Goal: Browse casually

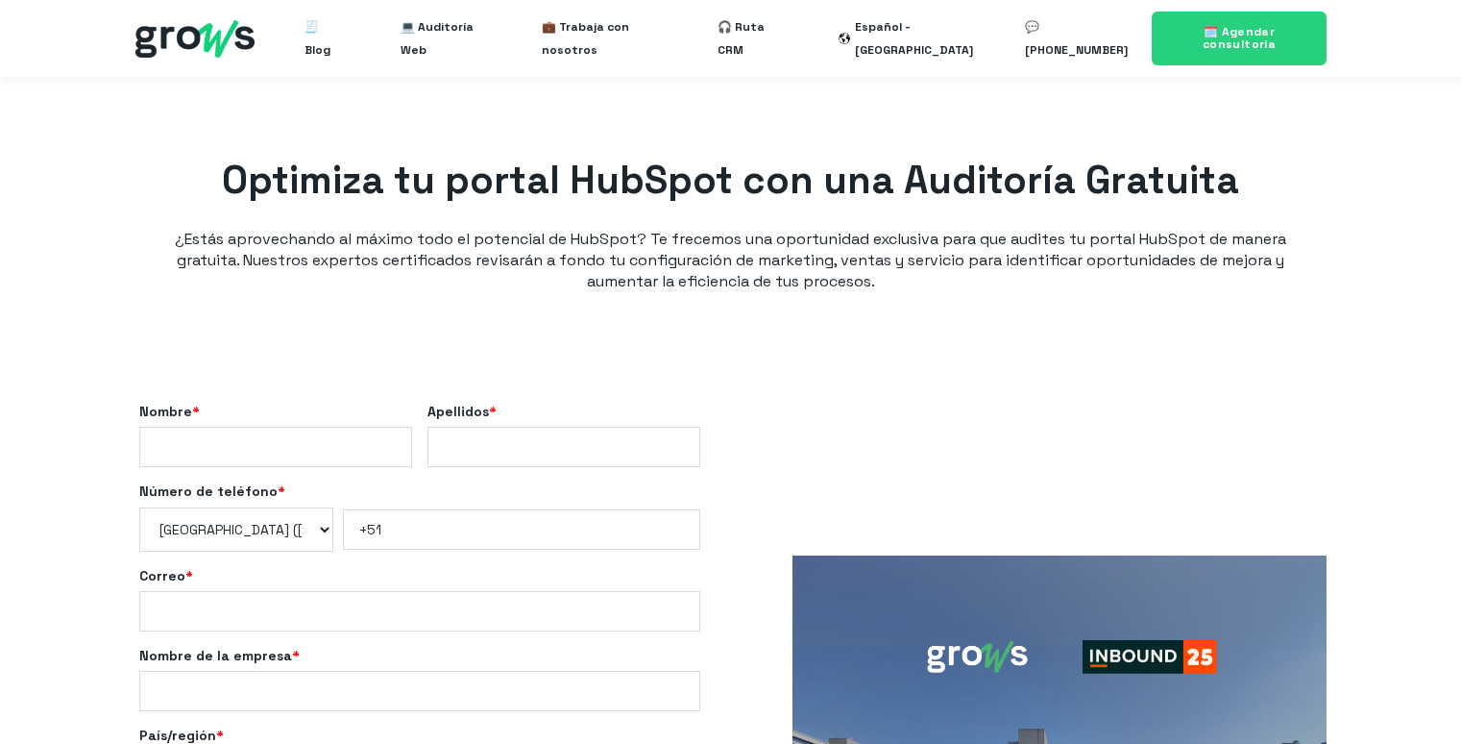
select select "PE"
click at [192, 18] on nav "🧾 Blog 💻 Auditoría Web 💼 Trabaja con nosotros 🎧 Ruta CRM Español - [GEOGRAPHIC_…" at bounding box center [730, 38] width 1191 height 77
click at [190, 38] on img at bounding box center [194, 38] width 119 height 37
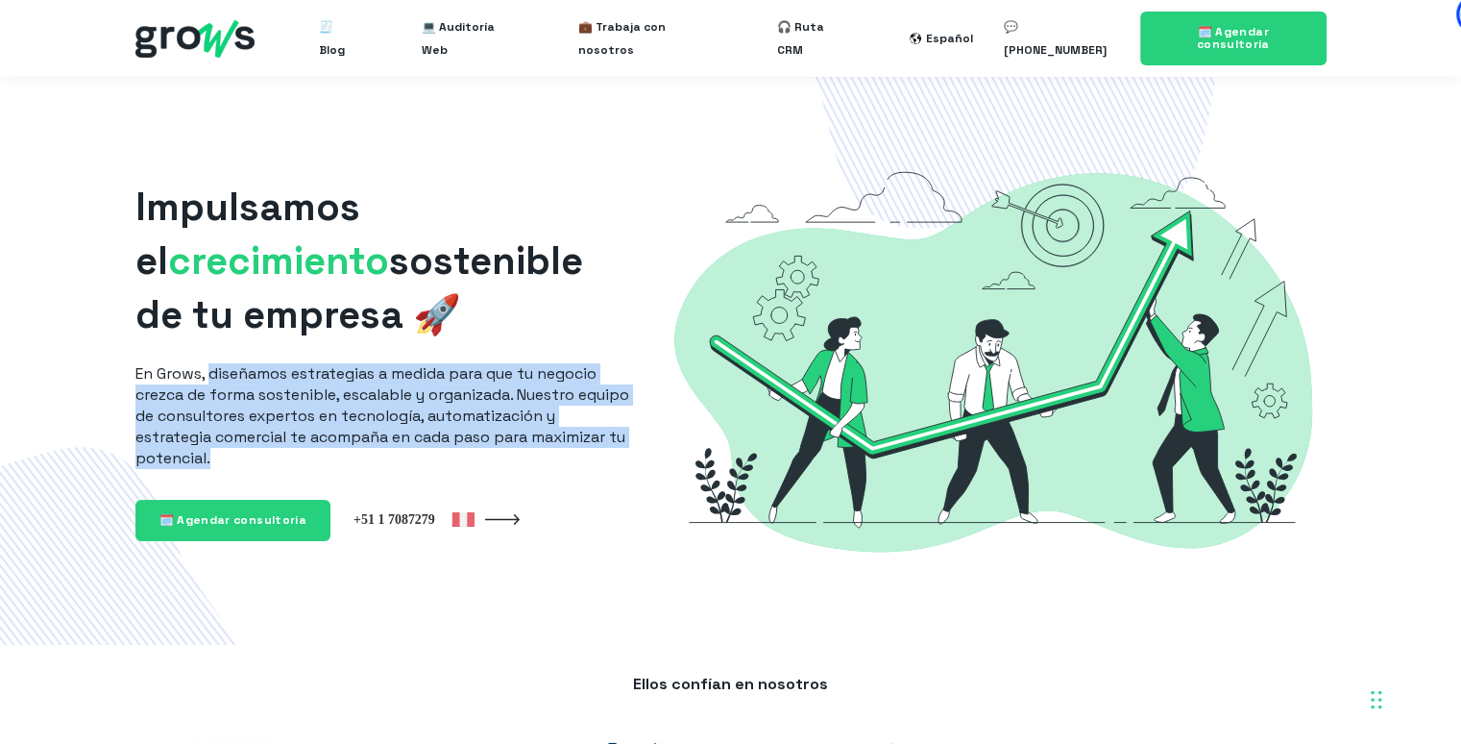
drag, startPoint x: 213, startPoint y: 371, endPoint x: 339, endPoint y: 466, distance: 157.8
click at [339, 466] on p "En Grows, diseñamos estrategias a medida para que tu negocio crezca de forma so…" at bounding box center [382, 416] width 494 height 106
copy p "diseñamos estrategias a medida para que tu negocio crezca de forma sostenible, …"
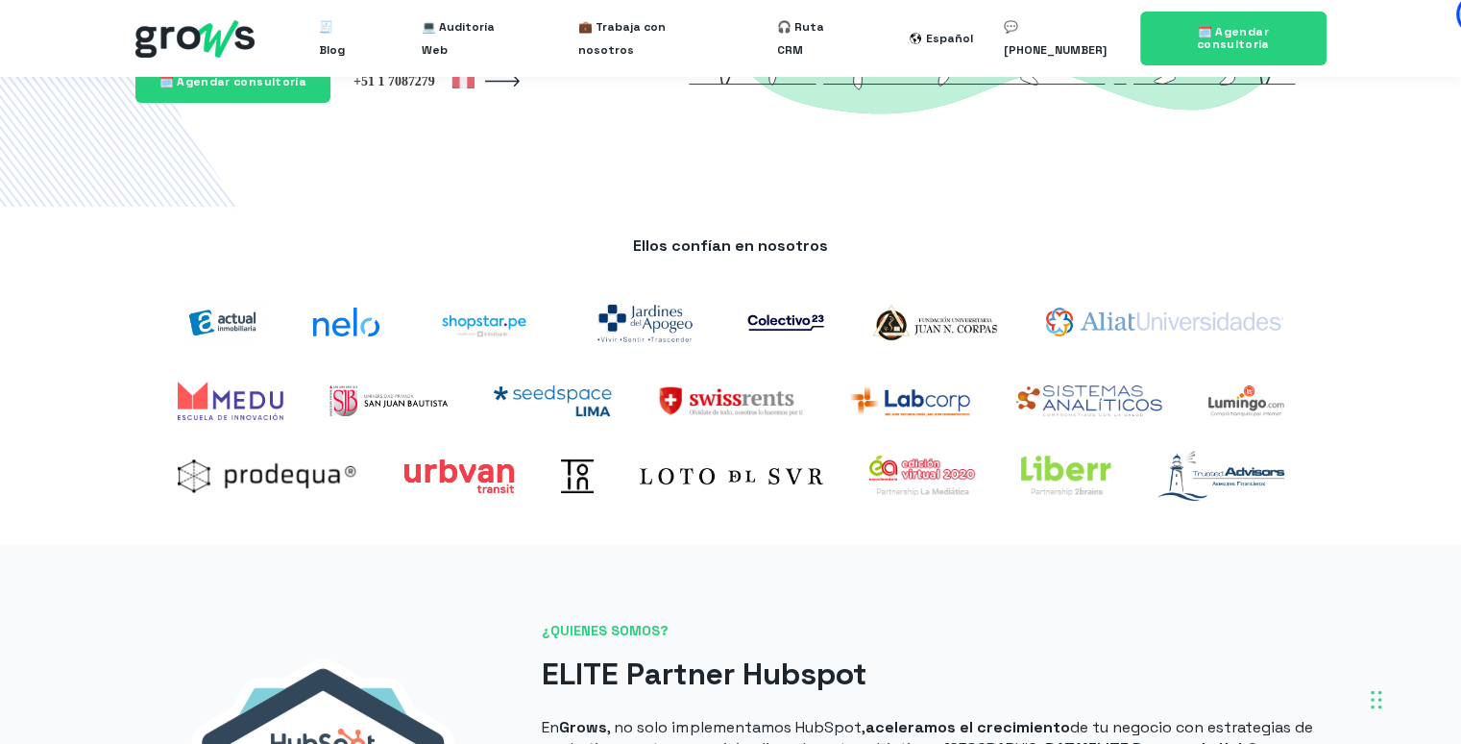
scroll to position [386, 0]
